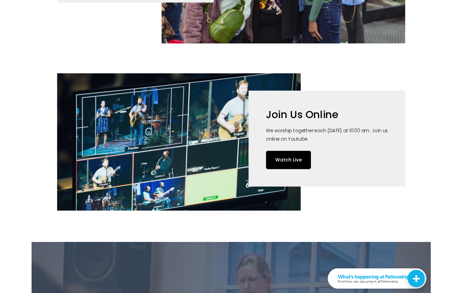
scroll to position [442, 0]
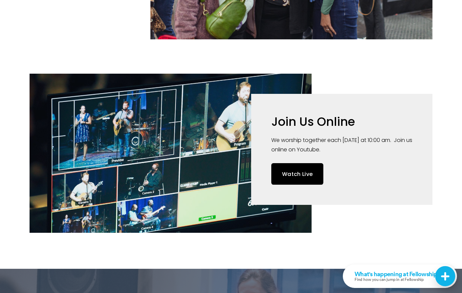
click at [305, 163] on link "Watch Live" at bounding box center [297, 173] width 52 height 21
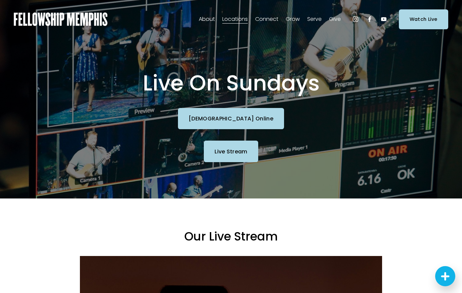
click at [260, 118] on link "Church Online" at bounding box center [231, 118] width 106 height 21
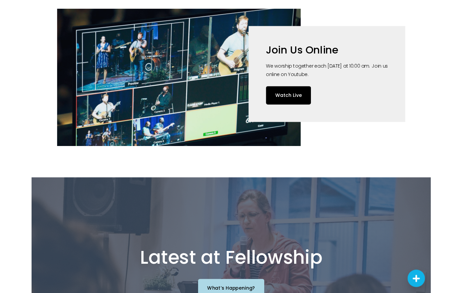
scroll to position [507, 0]
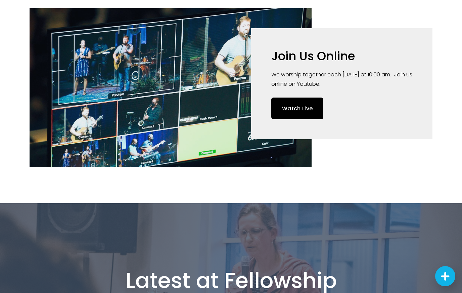
click at [305, 97] on link "Watch Live" at bounding box center [297, 107] width 52 height 21
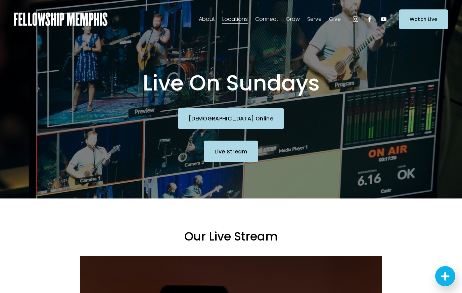
click at [236, 159] on link "Live Stream" at bounding box center [231, 150] width 54 height 21
